Goal: Navigation & Orientation: Find specific page/section

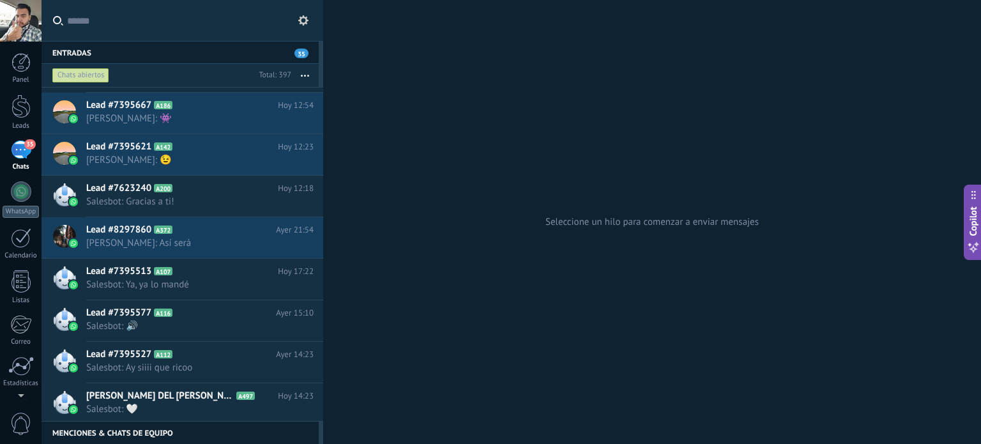
scroll to position [64, 0]
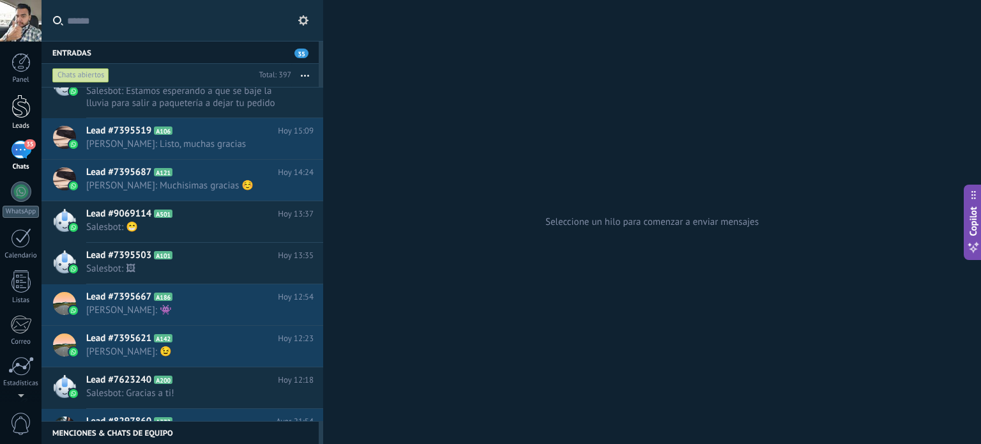
click at [11, 110] on div at bounding box center [20, 107] width 19 height 24
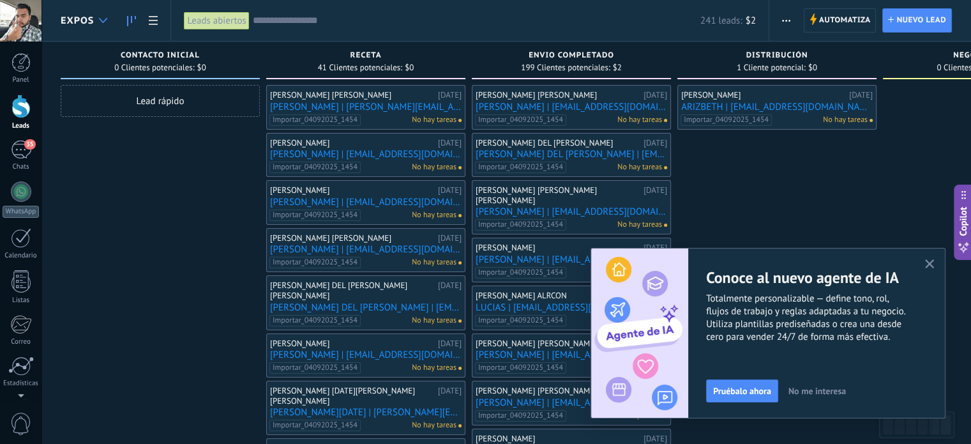
click at [112, 22] on div at bounding box center [103, 20] width 21 height 25
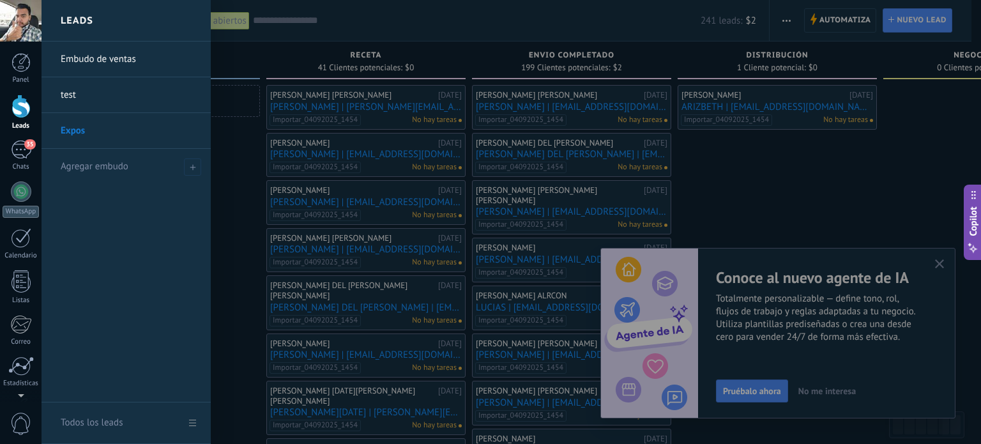
click at [94, 66] on link "Embudo de ventas" at bounding box center [129, 60] width 137 height 36
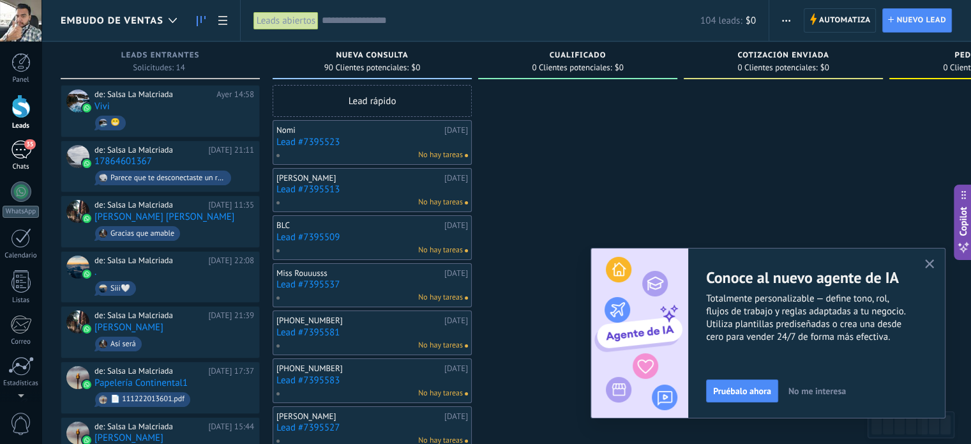
click at [19, 148] on div "35" at bounding box center [21, 149] width 20 height 19
